Goal: Check status: Check status

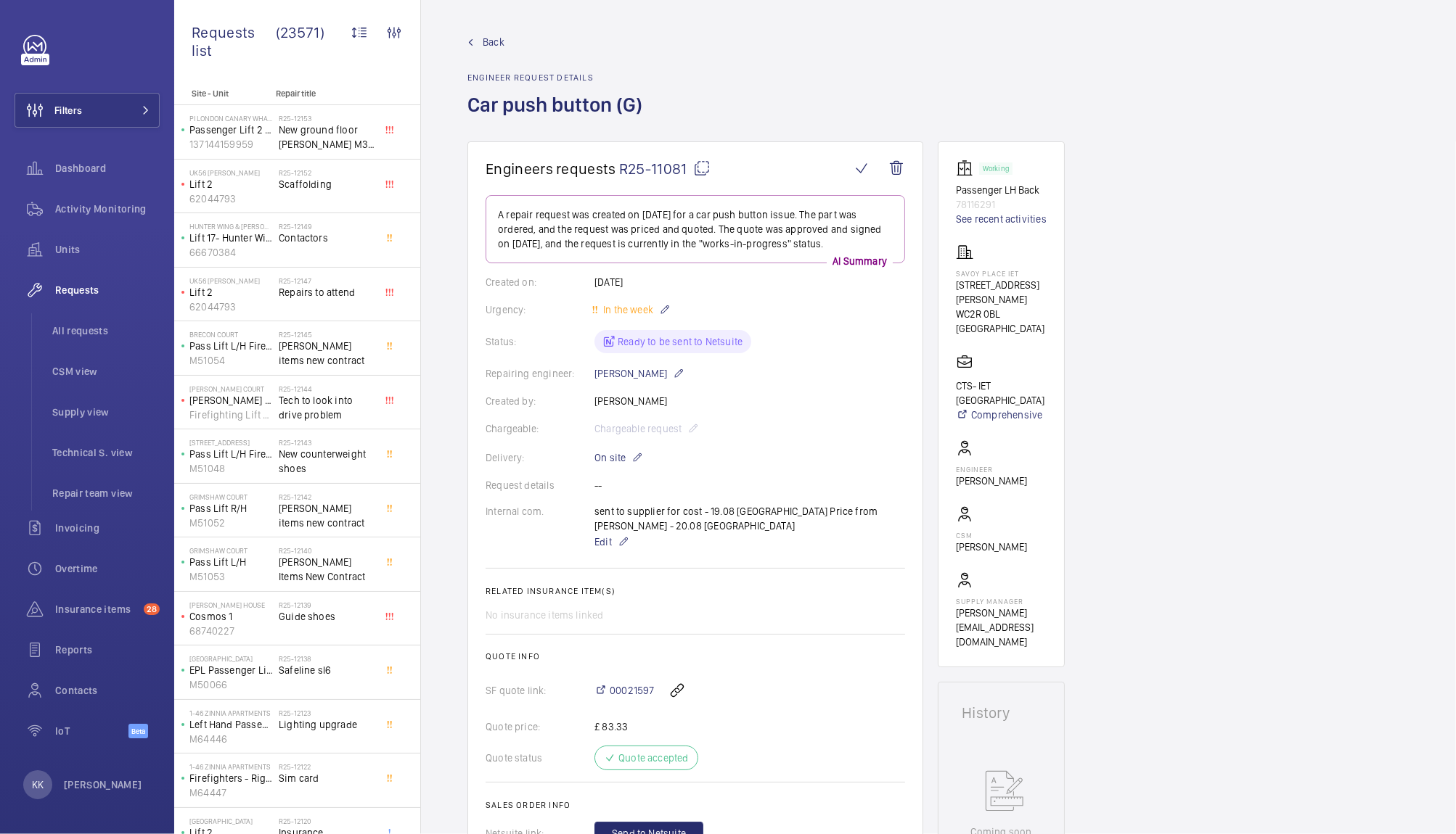
click at [658, 171] on span "R25-11081" at bounding box center [664, 168] width 92 height 18
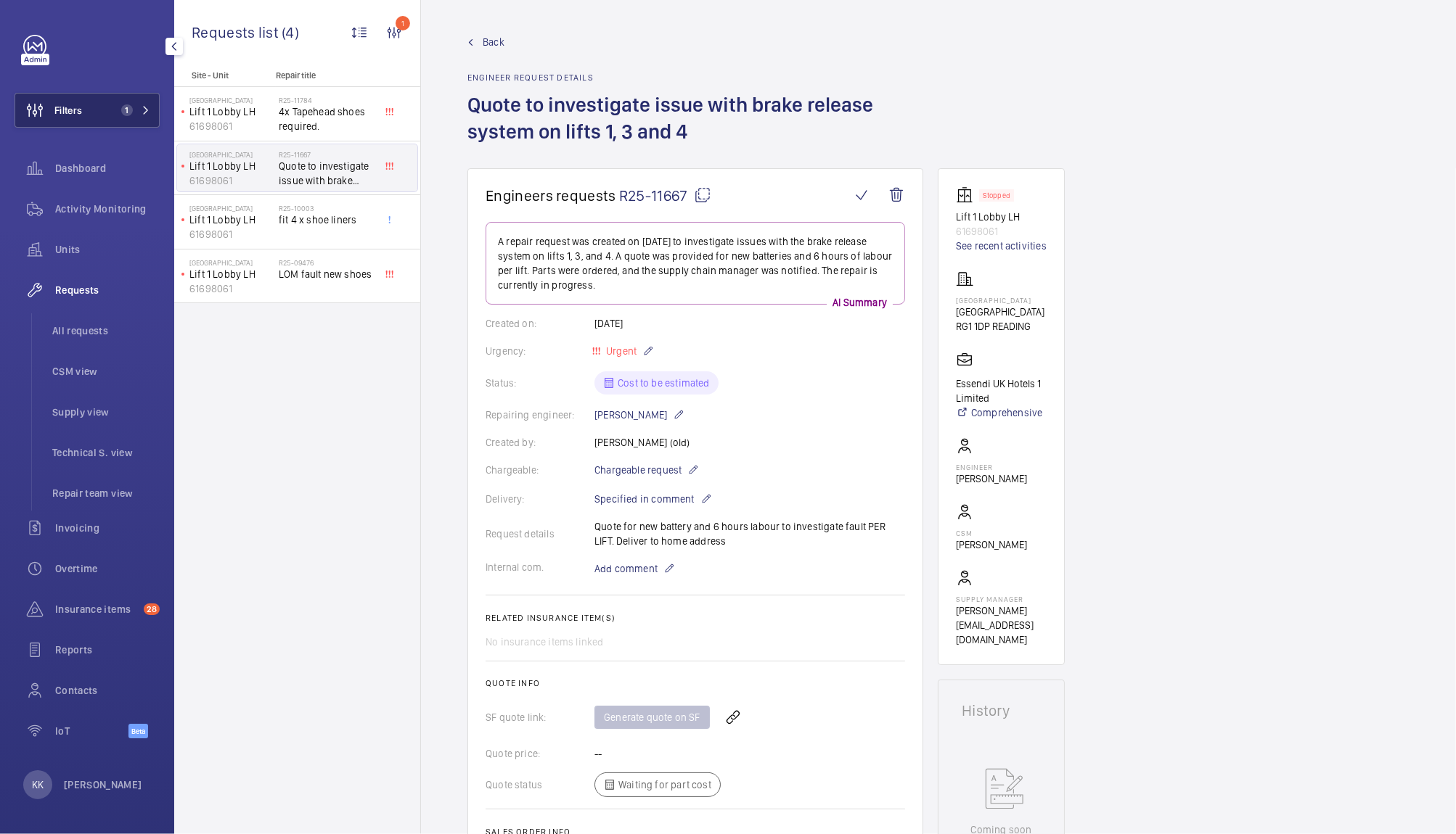
click at [122, 111] on span "1" at bounding box center [127, 110] width 11 height 11
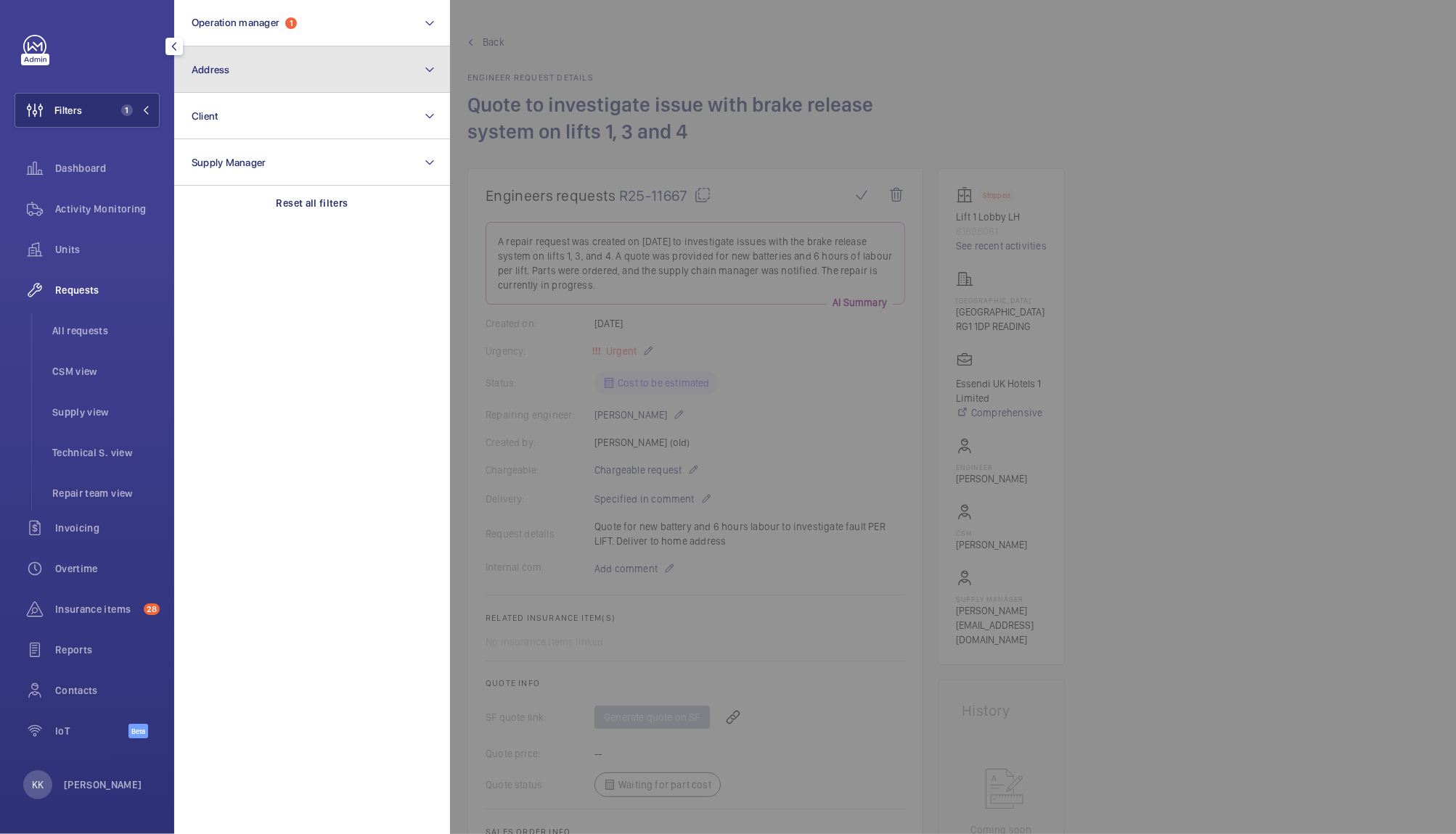
click at [262, 74] on button "Address" at bounding box center [312, 69] width 276 height 46
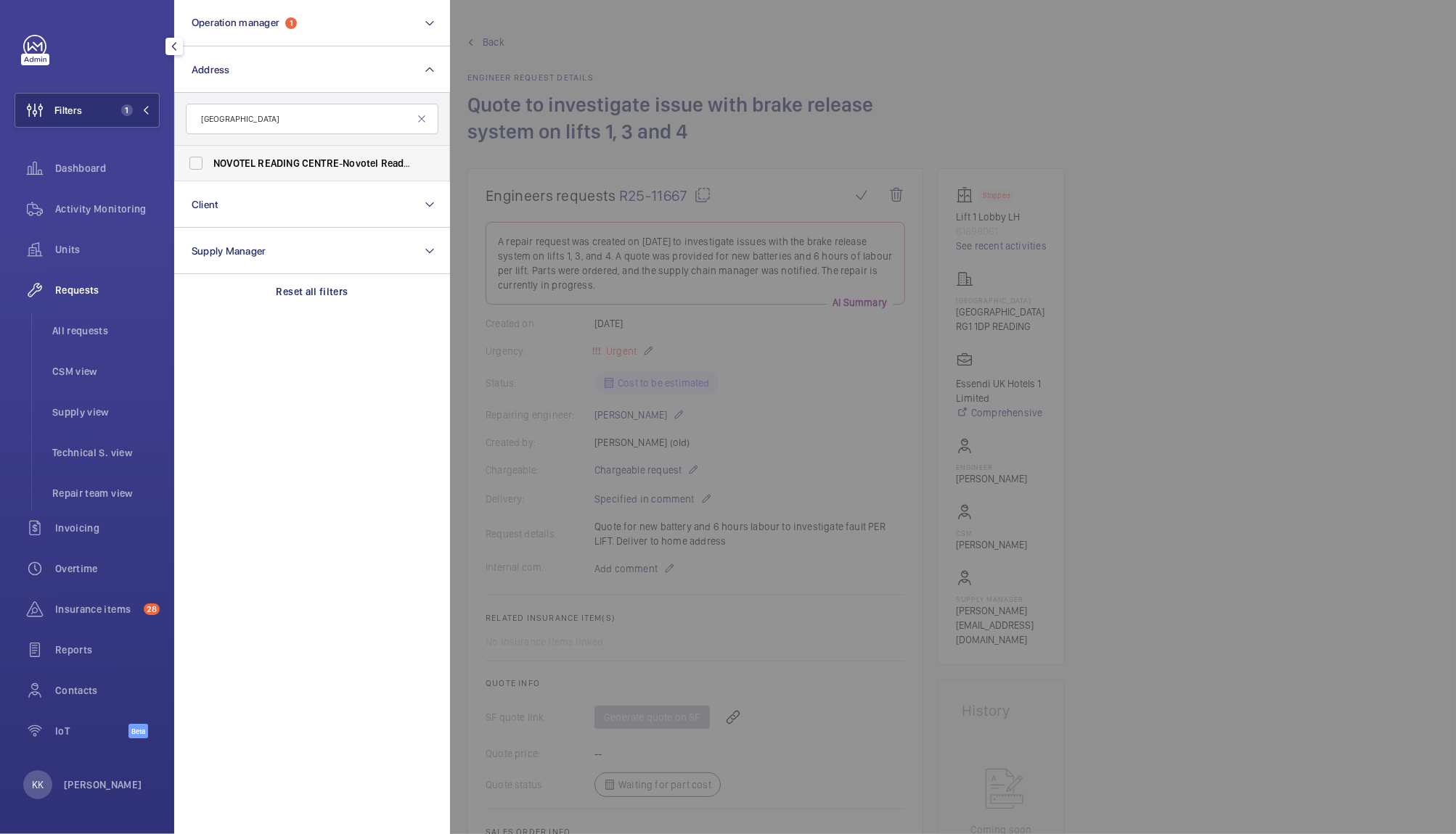
type input "[GEOGRAPHIC_DATA]"
click at [270, 157] on span "READING" at bounding box center [278, 163] width 42 height 11
click at [211, 156] on input "[GEOGRAPHIC_DATA] - [GEOGRAPHIC_DATA]" at bounding box center [196, 163] width 29 height 29
checkbox input "true"
click at [104, 192] on div "Activity Monitoring" at bounding box center [86, 209] width 145 height 35
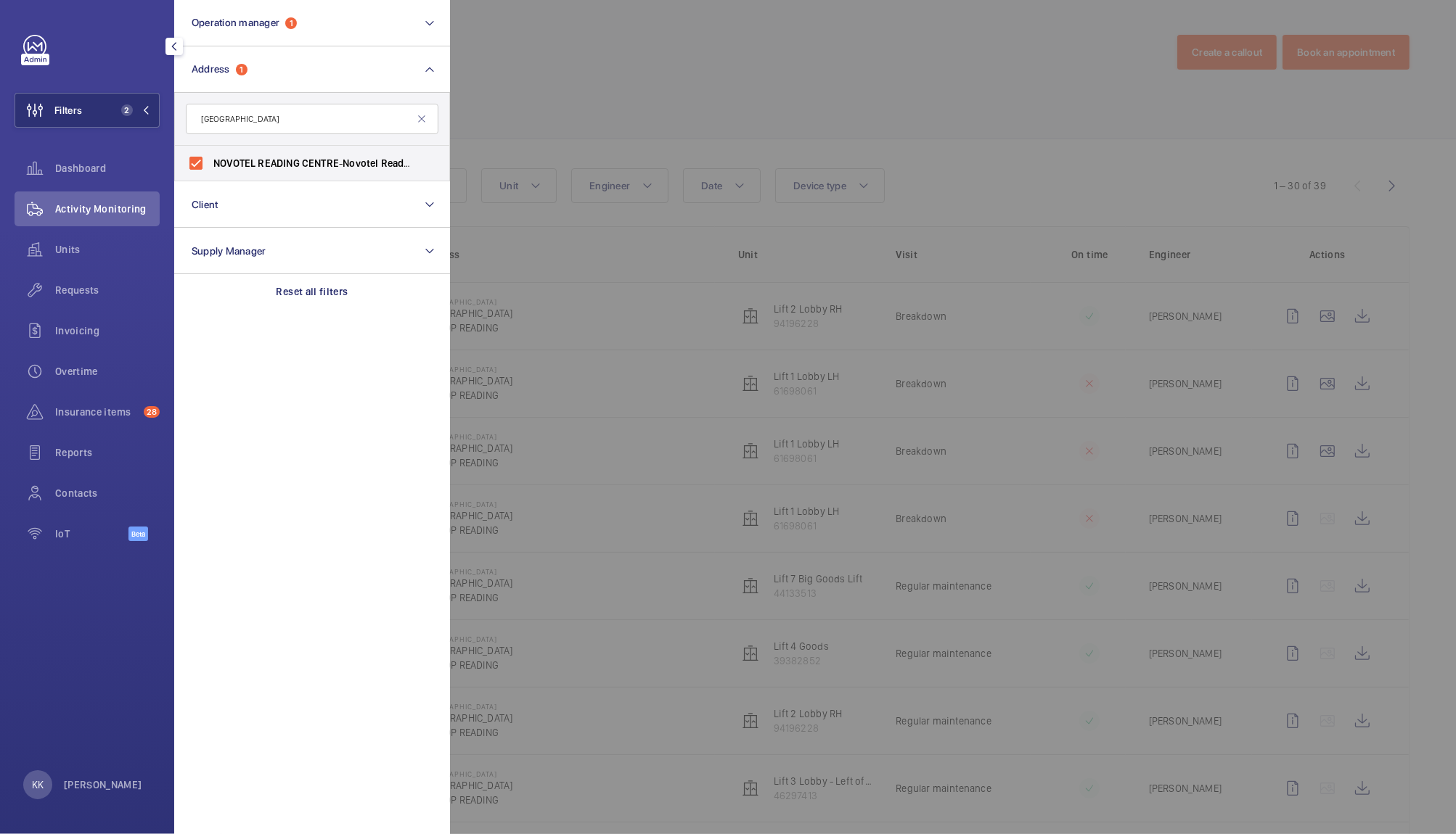
click at [554, 56] on div at bounding box center [1178, 417] width 1456 height 834
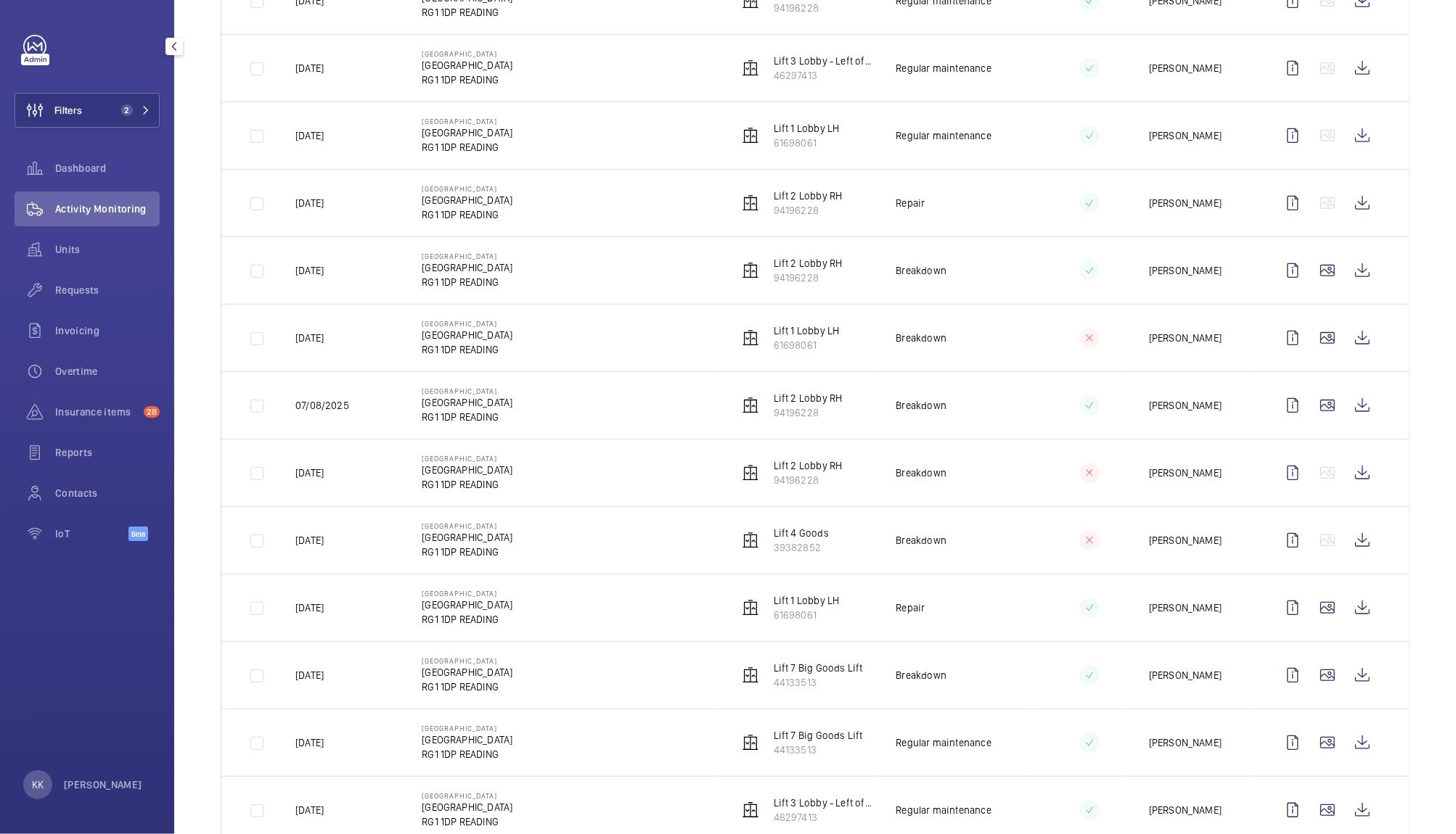
scroll to position [1205, 0]
